Goal: Task Accomplishment & Management: Manage account settings

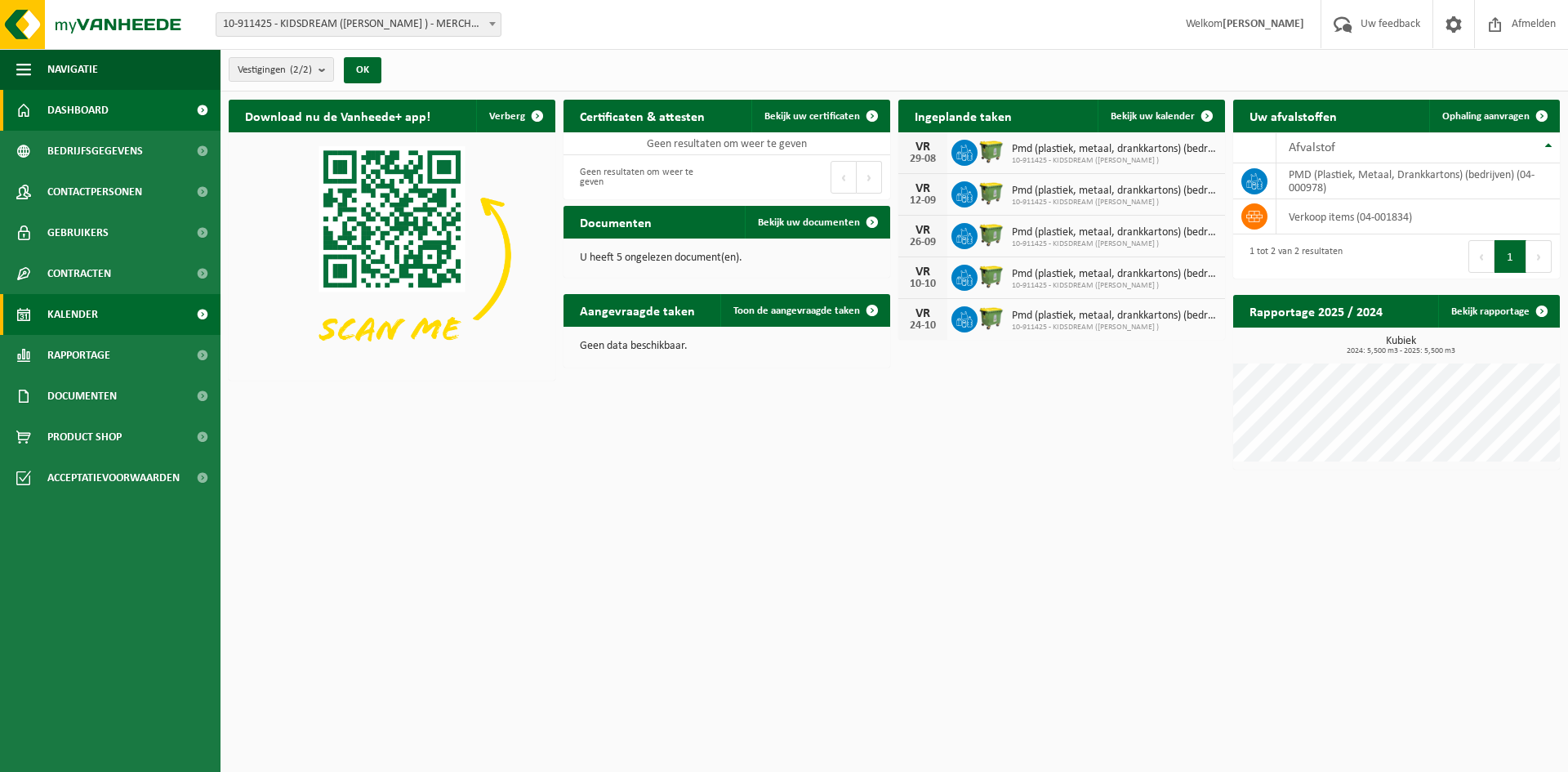
click at [82, 302] on span "Kalender" at bounding box center [73, 314] width 51 height 41
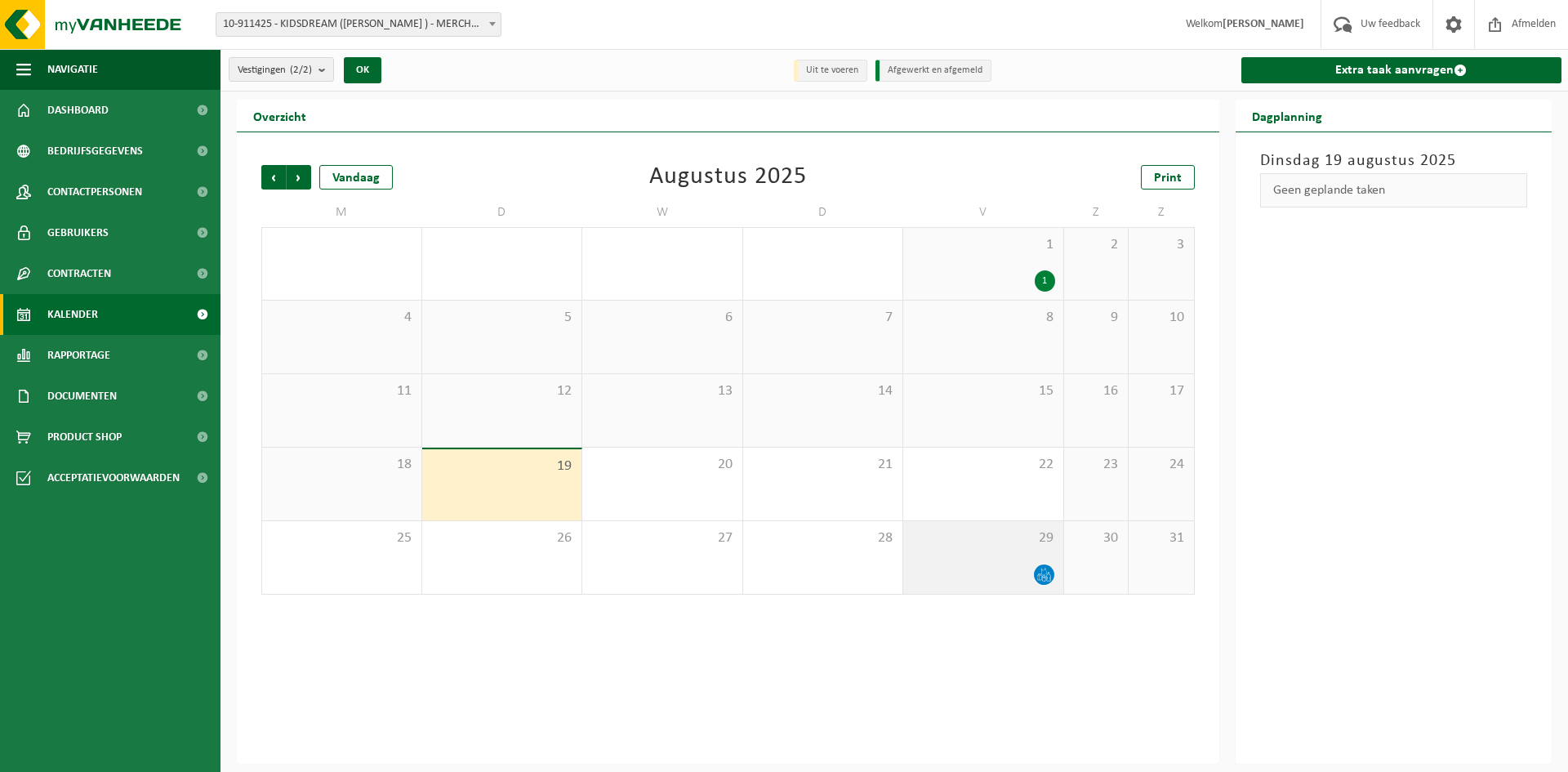
click at [1042, 574] on icon at bounding box center [1044, 574] width 14 height 14
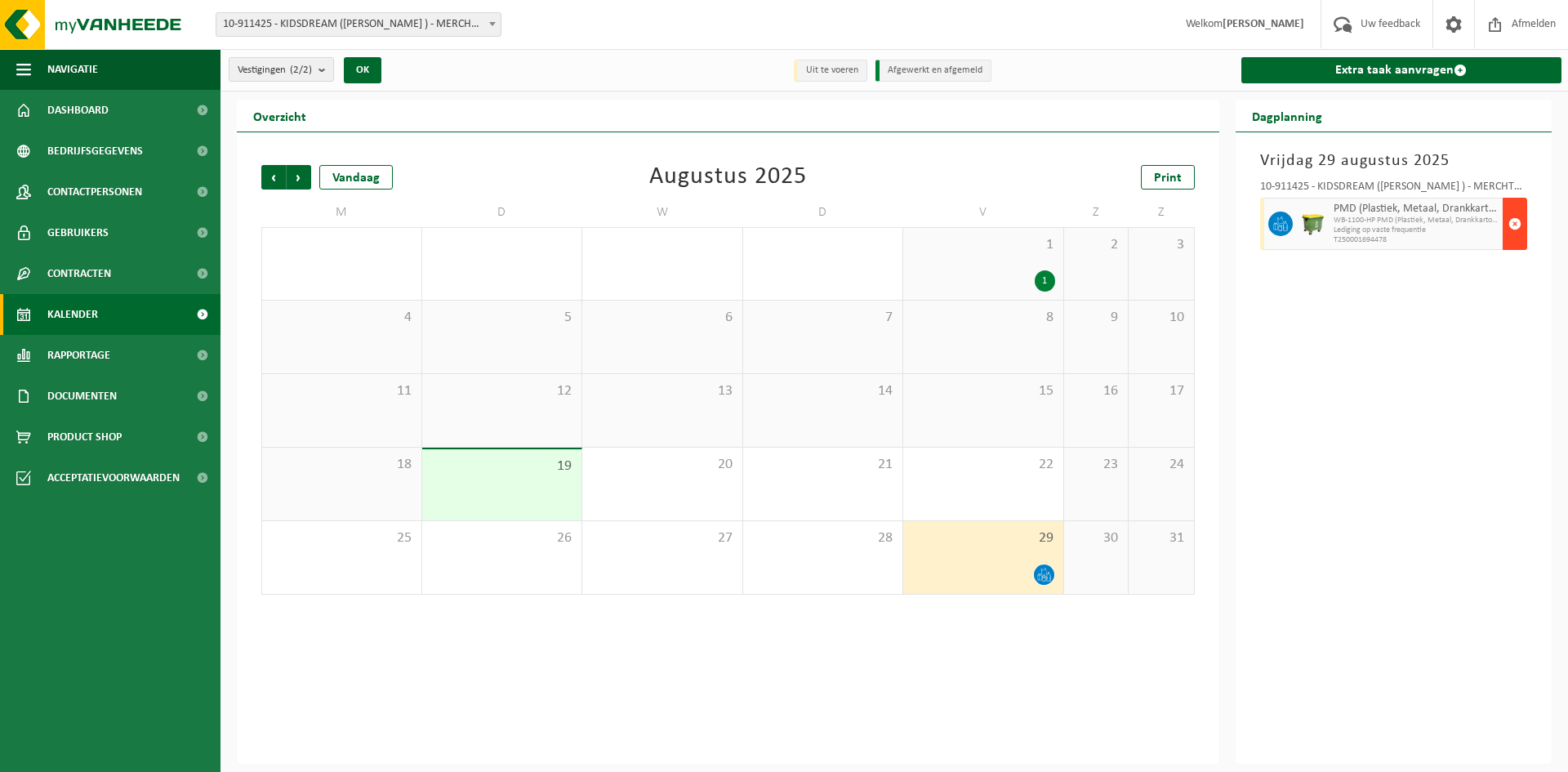
click at [1515, 225] on span "button" at bounding box center [1515, 224] width 13 height 33
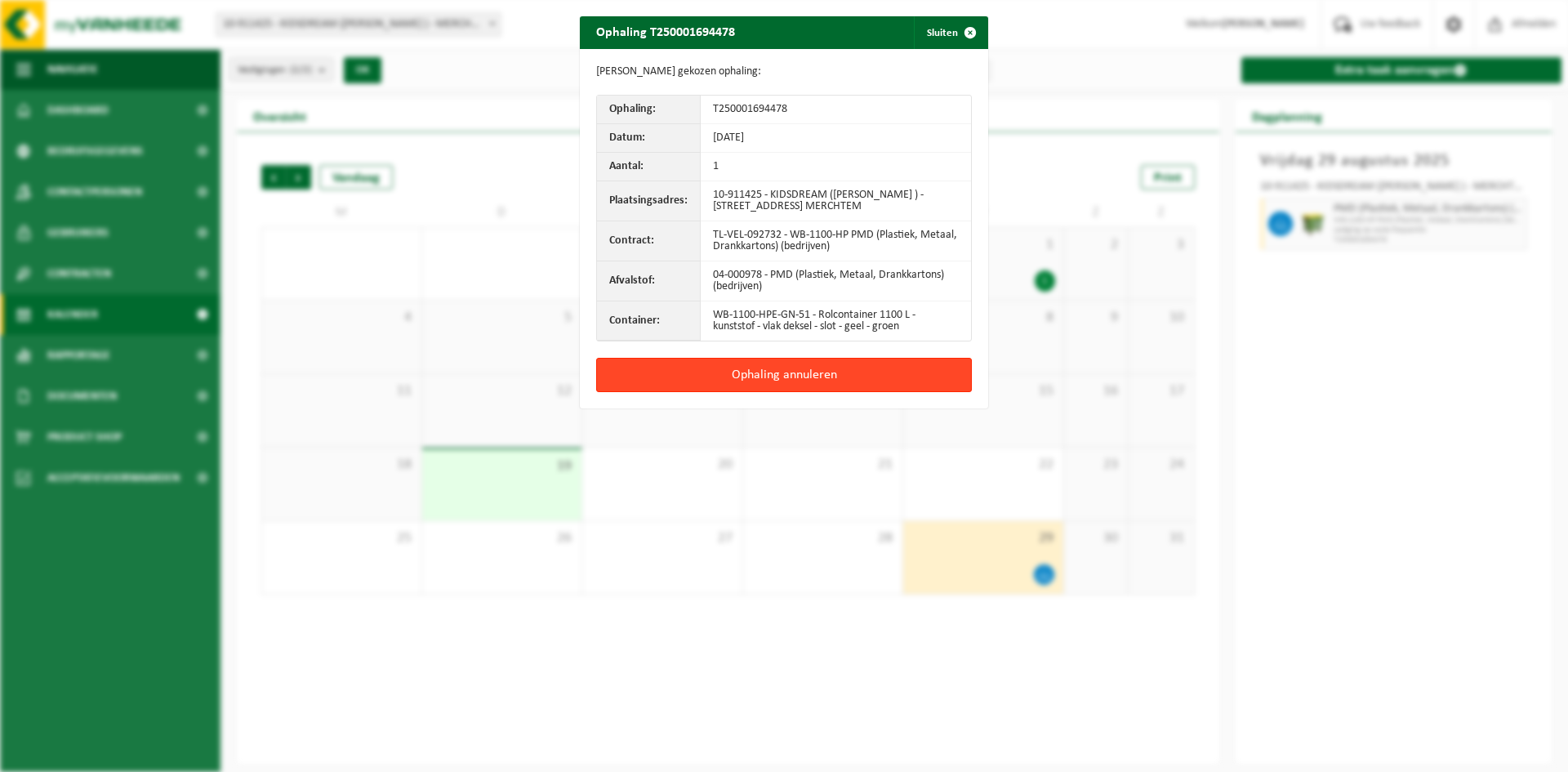
click at [796, 371] on button "Ophaling annuleren" at bounding box center [784, 375] width 376 height 34
